Goal: Check status: Check status

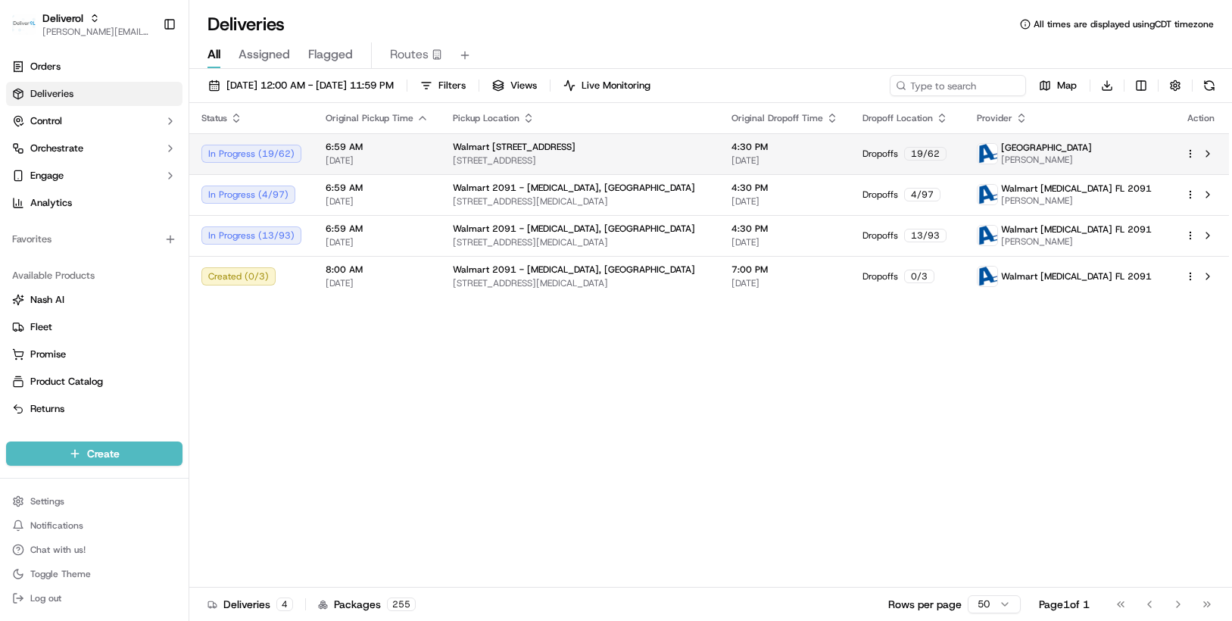
click at [1190, 152] on html "Deliverol chris.sexton@deliverol.com Toggle Sidebar Orders Deliveries Control O…" at bounding box center [616, 310] width 1232 height 621
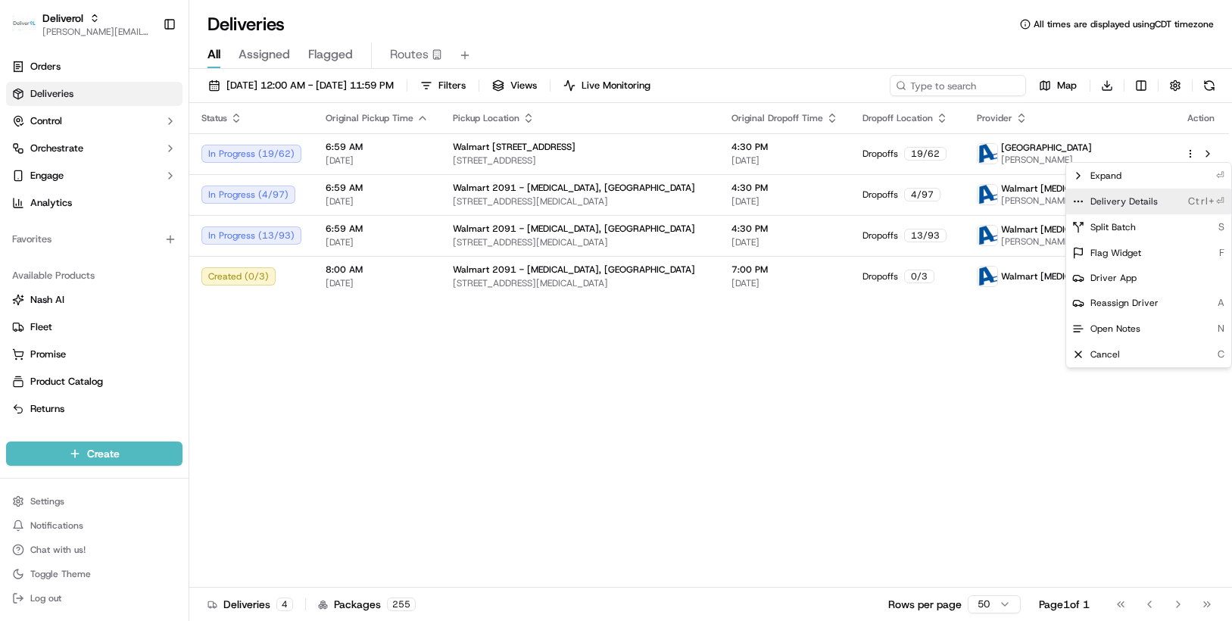
click at [1132, 199] on span "Delivery Details" at bounding box center [1123, 201] width 67 height 12
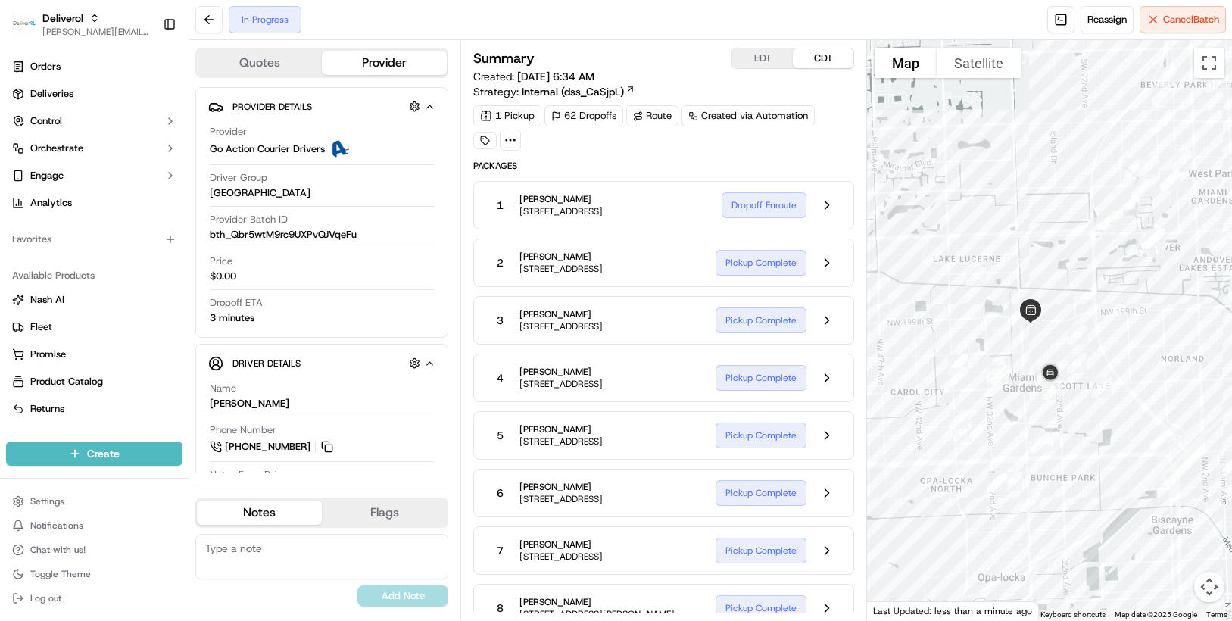
drag, startPoint x: 953, startPoint y: 304, endPoint x: 1039, endPoint y: 137, distance: 187.3
click at [1039, 137] on div at bounding box center [1049, 330] width 365 height 580
click at [208, 14] on button at bounding box center [208, 19] width 27 height 27
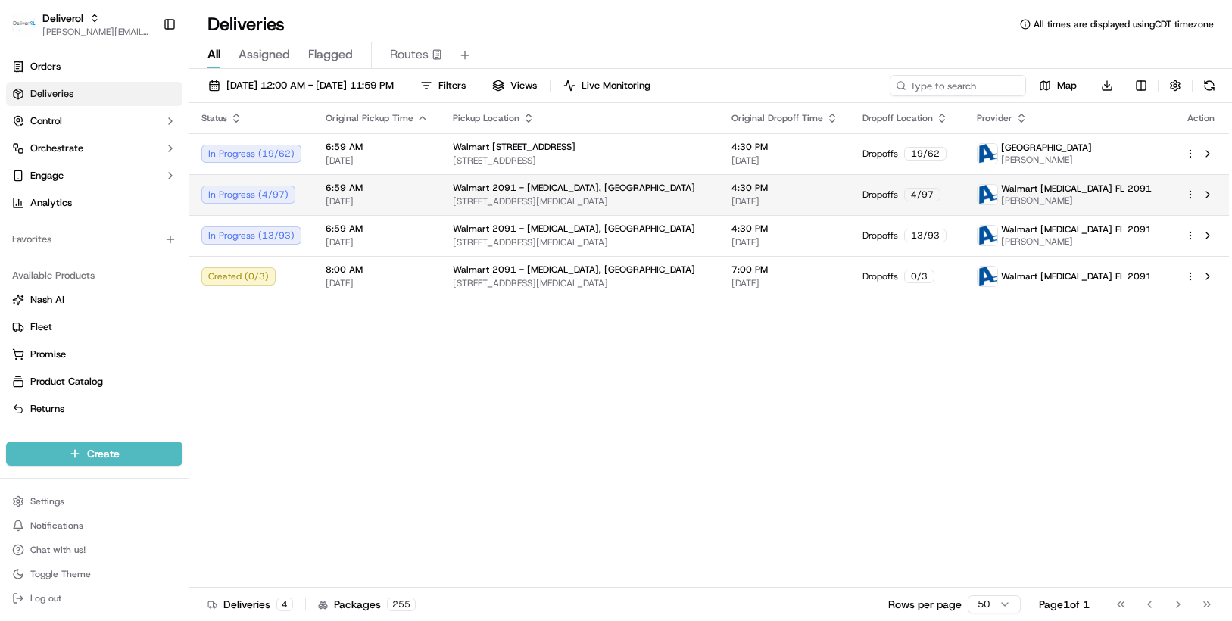
click at [1194, 192] on html "Deliverol [PERSON_NAME][EMAIL_ADDRESS][PERSON_NAME][DOMAIN_NAME] Toggle Sidebar…" at bounding box center [616, 310] width 1232 height 621
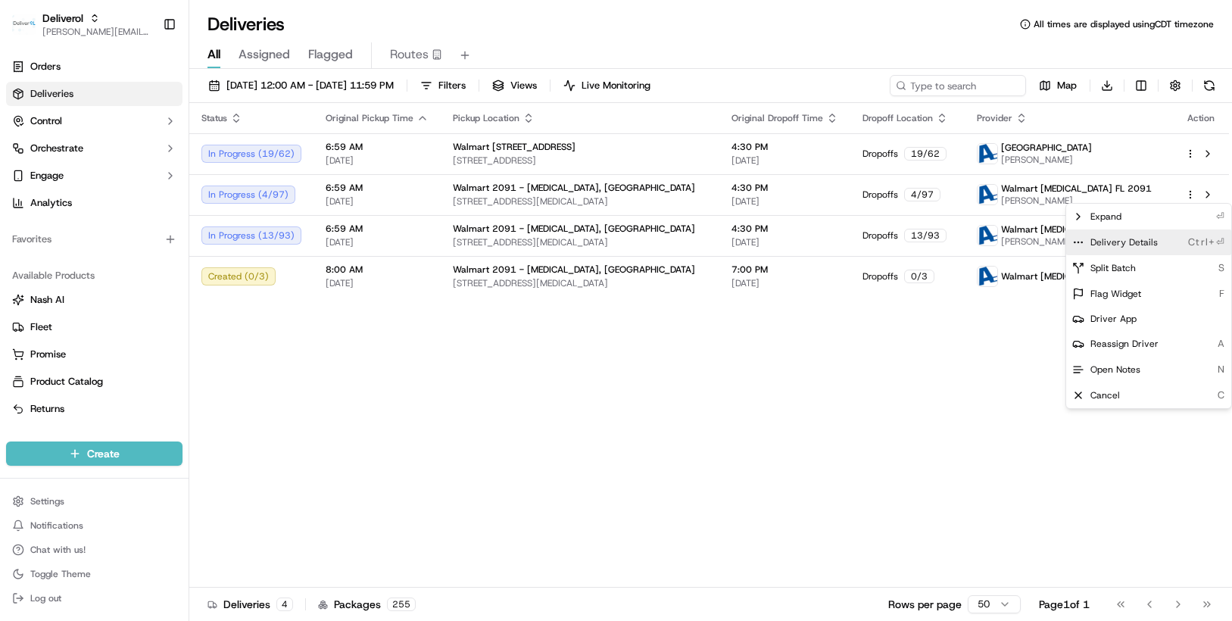
click at [1140, 243] on span "Delivery Details" at bounding box center [1123, 242] width 67 height 12
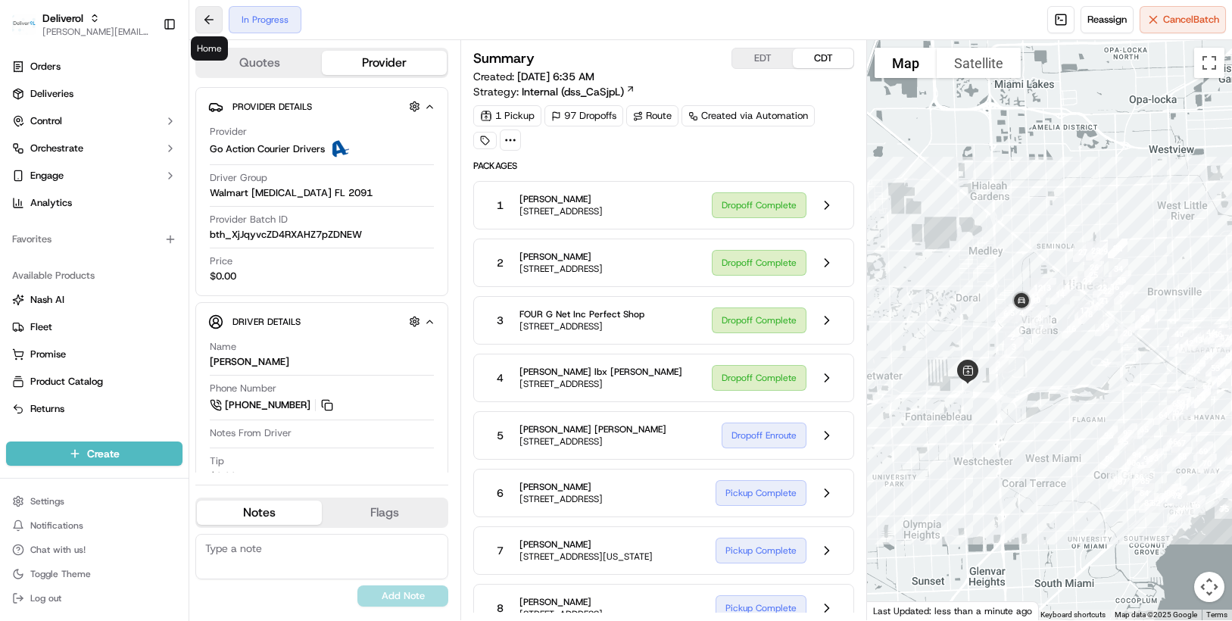
click at [210, 25] on button at bounding box center [208, 19] width 27 height 27
